Goal: Information Seeking & Learning: Learn about a topic

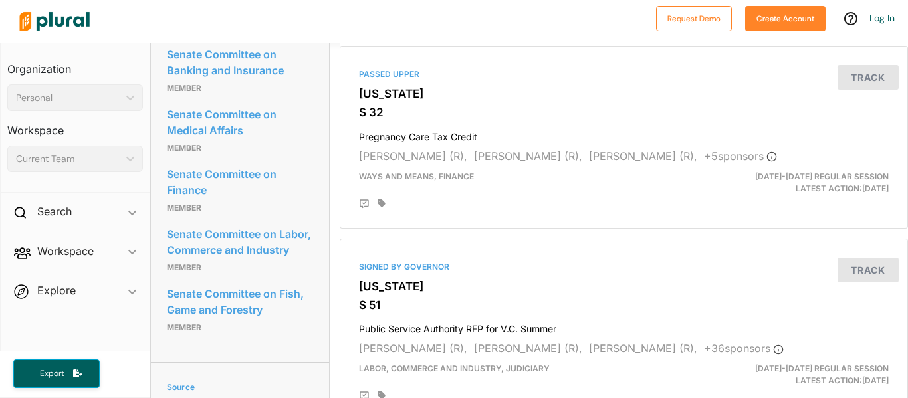
scroll to position [687, 0]
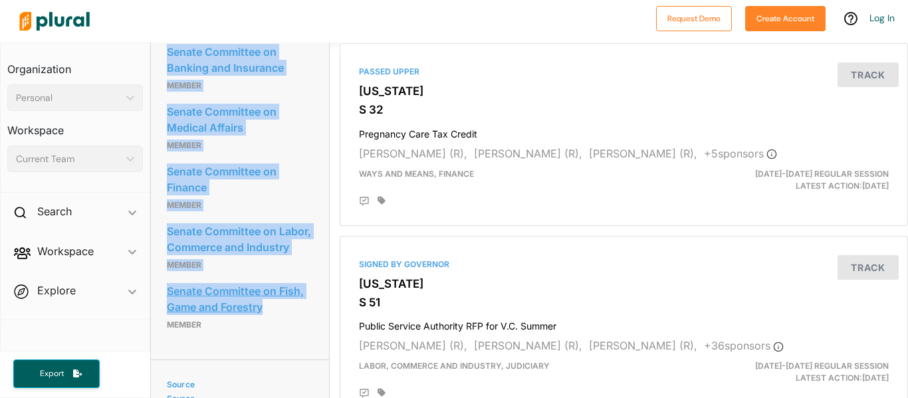
drag, startPoint x: 162, startPoint y: 73, endPoint x: 274, endPoint y: 328, distance: 278.5
click at [274, 328] on div "Committees Senate Committee on Banking and Insurance Member Senate Committee on…" at bounding box center [240, 181] width 178 height 357
copy div "Senate Committee on Banking and Insurance Member Senate Committee on Medical Af…"
click at [405, 40] on div at bounding box center [331, 21] width 636 height 47
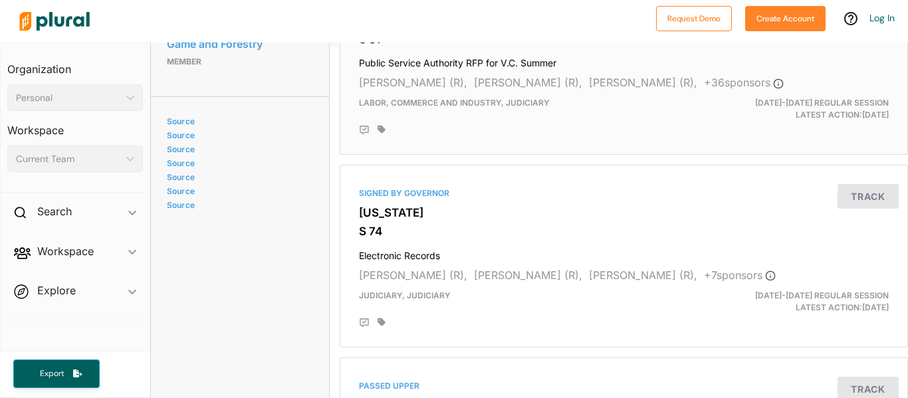
scroll to position [0, 0]
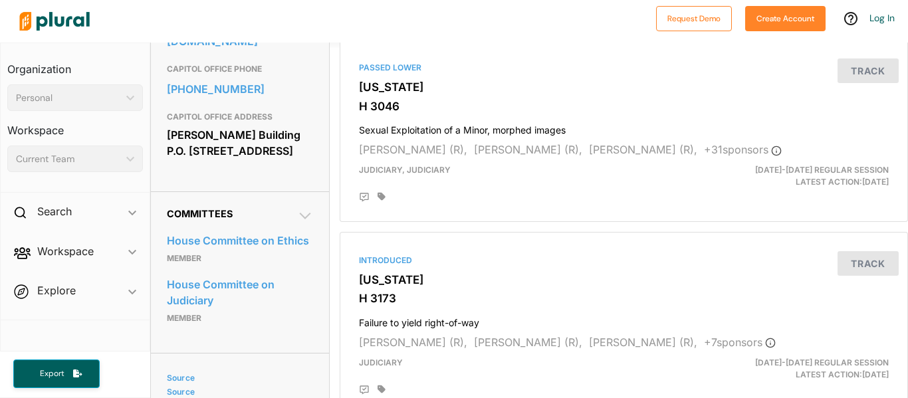
scroll to position [499, 0]
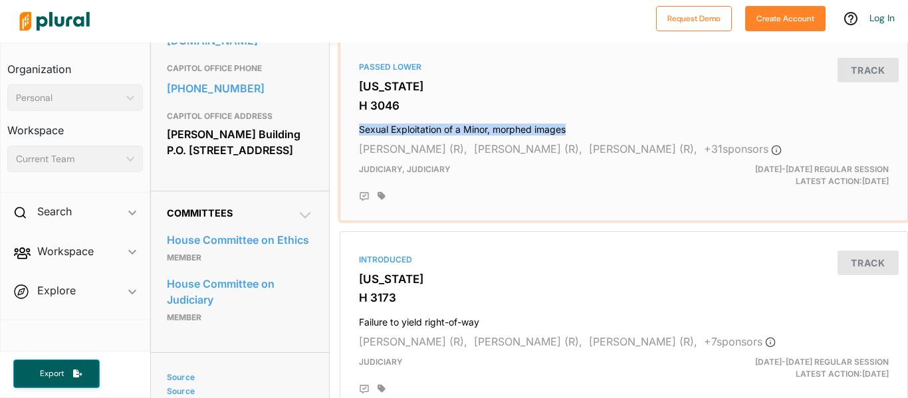
drag, startPoint x: 356, startPoint y: 126, endPoint x: 569, endPoint y: 127, distance: 212.7
click at [569, 127] on div "Passed [GEOGRAPHIC_DATA][US_STATE] H 3046 Sexual Exploitation of a Minor, morph…" at bounding box center [624, 130] width 556 height 171
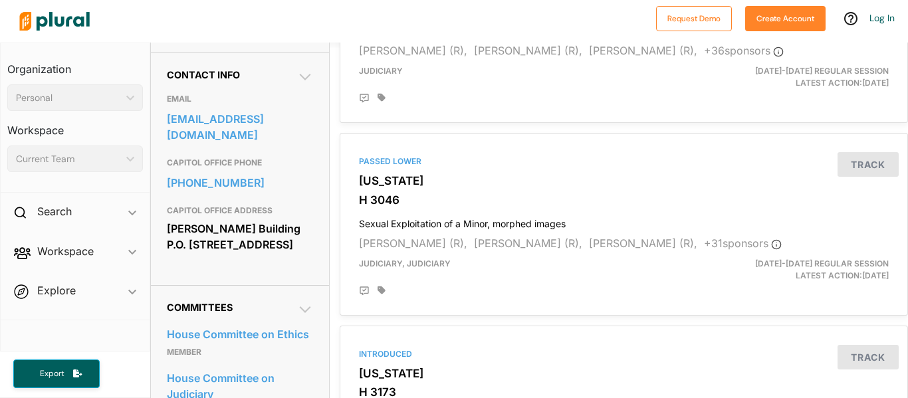
scroll to position [413, 0]
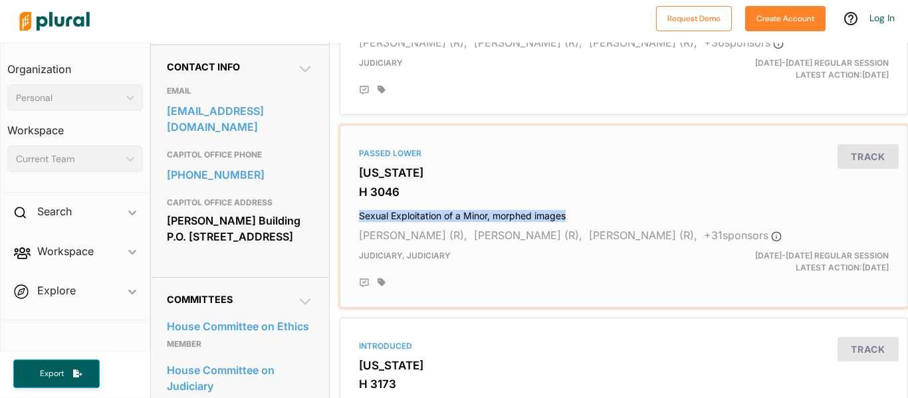
drag, startPoint x: 353, startPoint y: 216, endPoint x: 588, endPoint y: 205, distance: 234.9
click at [588, 205] on div "Passed [GEOGRAPHIC_DATA][US_STATE] H 3046 Sexual Exploitation of a Minor, morph…" at bounding box center [624, 216] width 556 height 171
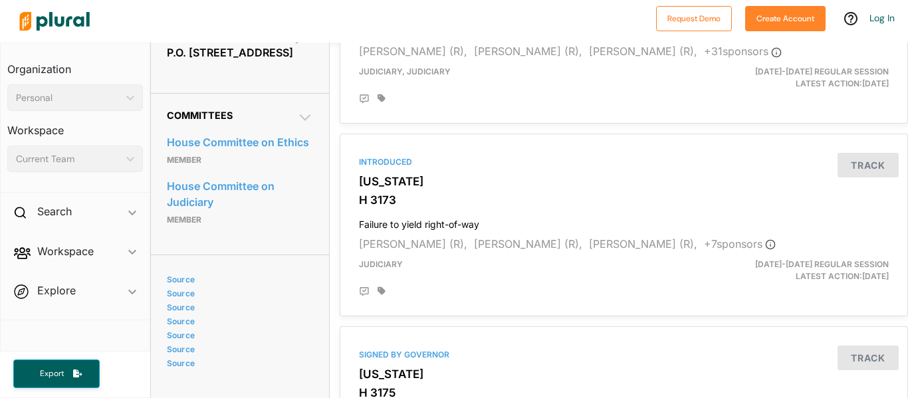
scroll to position [601, 0]
